Goal: Navigation & Orientation: Understand site structure

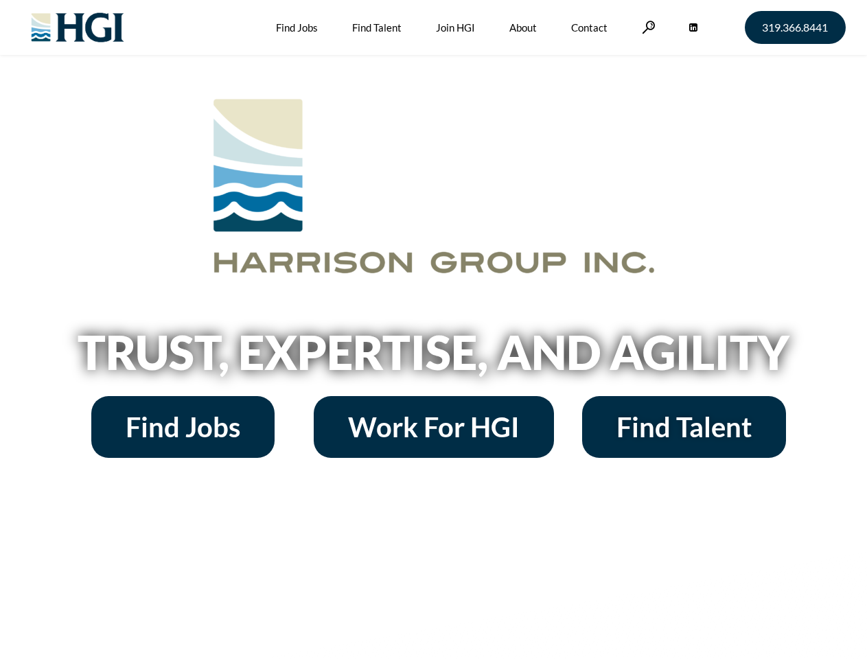
click at [433, 330] on h2 "Trust, Expertise, and Agility" at bounding box center [434, 352] width 783 height 47
click at [647, 27] on link at bounding box center [649, 27] width 14 height 13
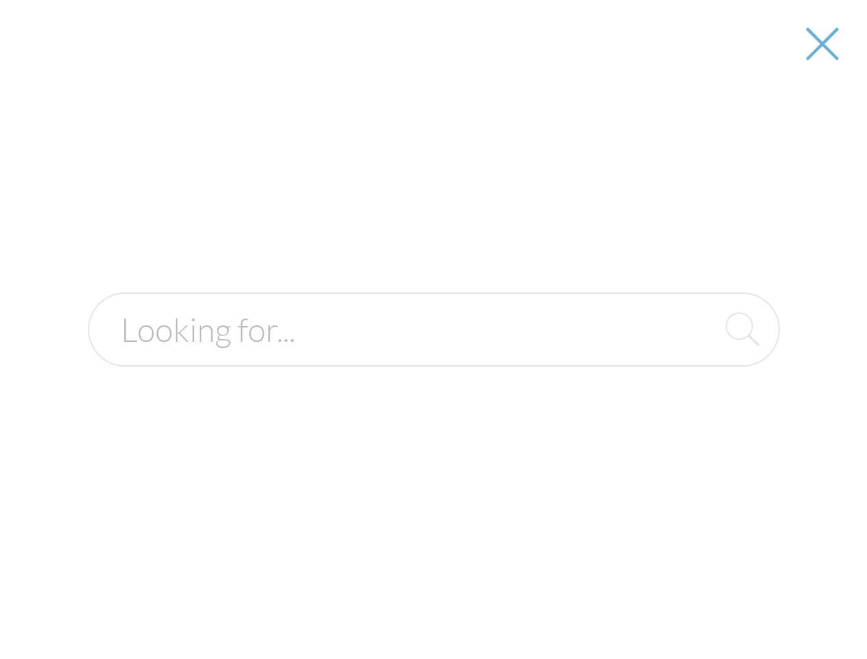
click at [433, 357] on h2 "Trust, Expertise, and Agility" at bounding box center [434, 352] width 783 height 47
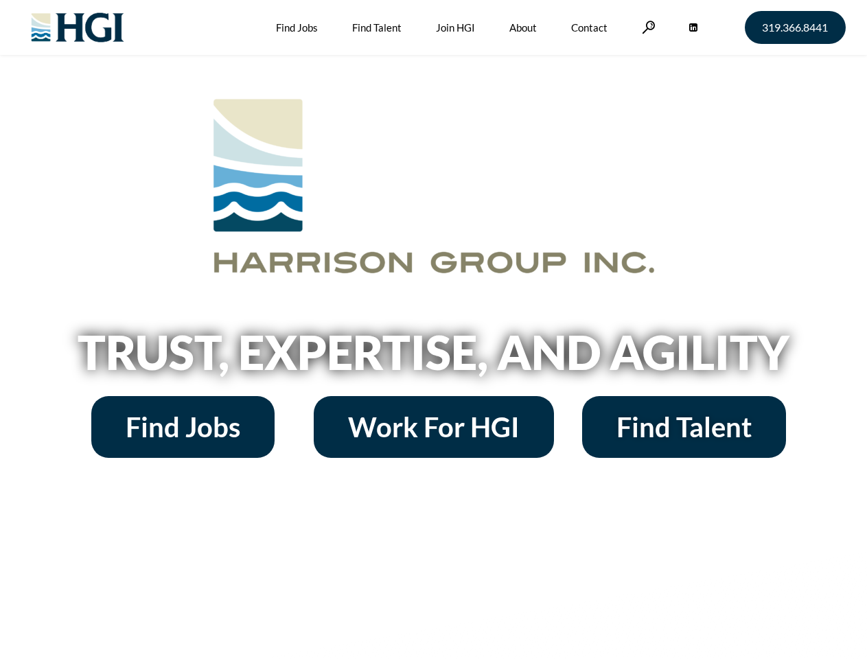
click at [433, 330] on h2 "Trust, Expertise, and Agility" at bounding box center [434, 352] width 783 height 47
click at [647, 27] on link at bounding box center [649, 27] width 14 height 13
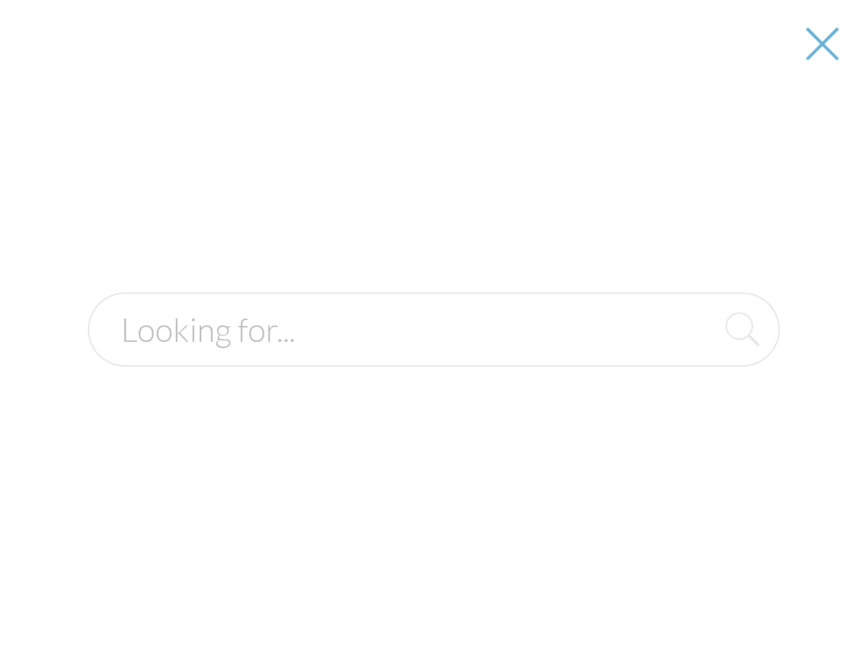
click at [433, 357] on h2 "Trust, Expertise, and Agility" at bounding box center [434, 352] width 783 height 47
